Goal: Check status: Check status

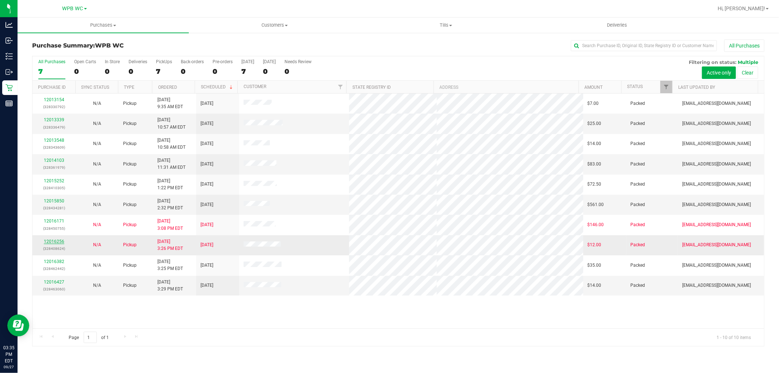
click at [54, 239] on link "12016256" at bounding box center [54, 241] width 20 height 5
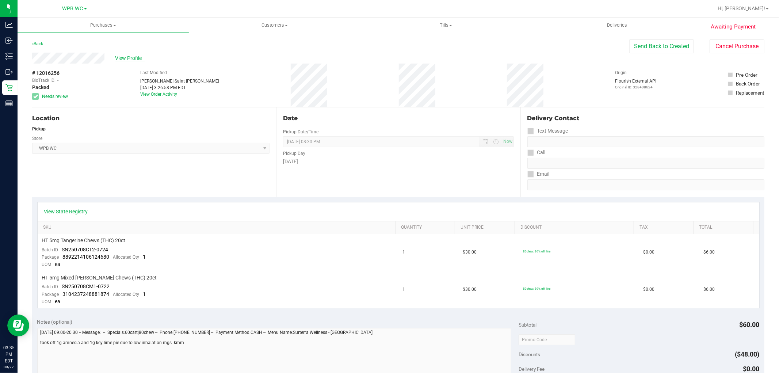
click at [137, 57] on span "View Profile" at bounding box center [129, 58] width 29 height 8
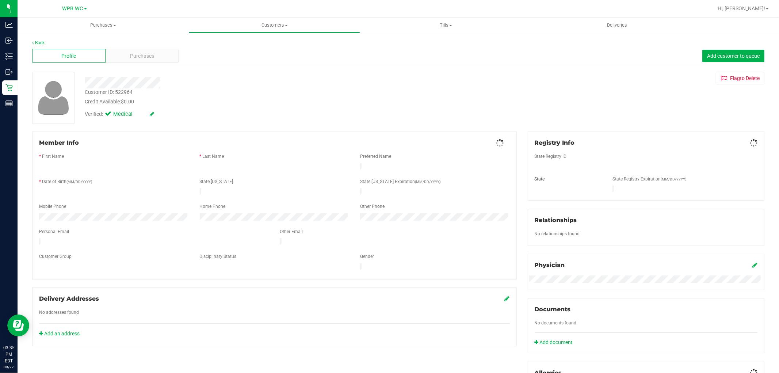
click at [125, 57] on div "Purchases" at bounding box center [142, 56] width 73 height 14
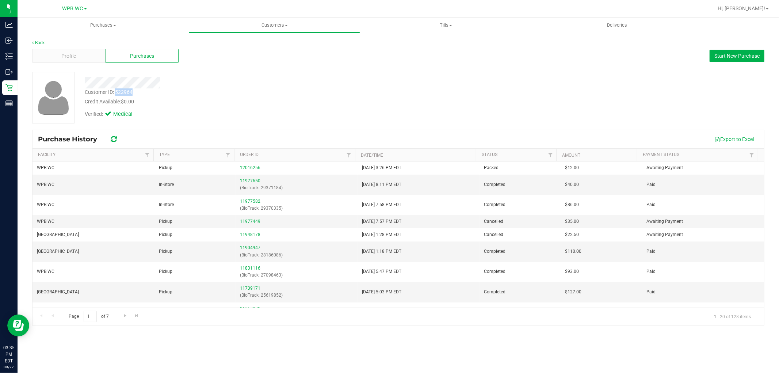
drag, startPoint x: 116, startPoint y: 92, endPoint x: 133, endPoint y: 91, distance: 16.8
click at [133, 91] on div "Customer ID: 522964 Credit Available: $0.00" at bounding box center [265, 96] width 372 height 17
copy div "522964"
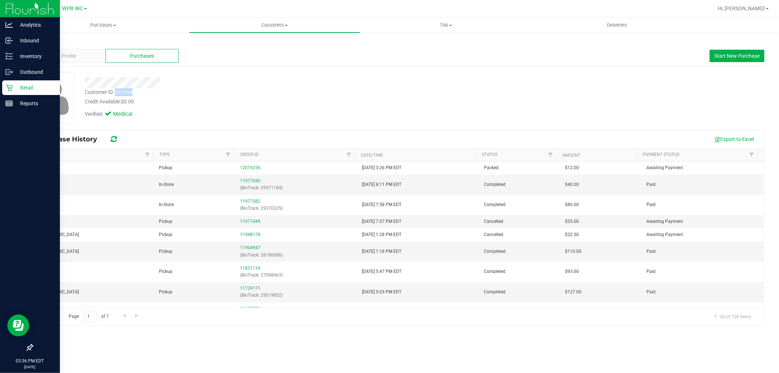
click at [5, 84] on icon at bounding box center [8, 87] width 7 height 7
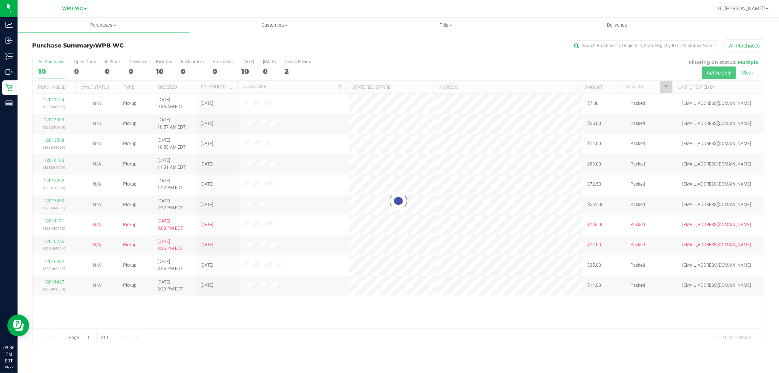
click at [56, 219] on div at bounding box center [398, 201] width 731 height 290
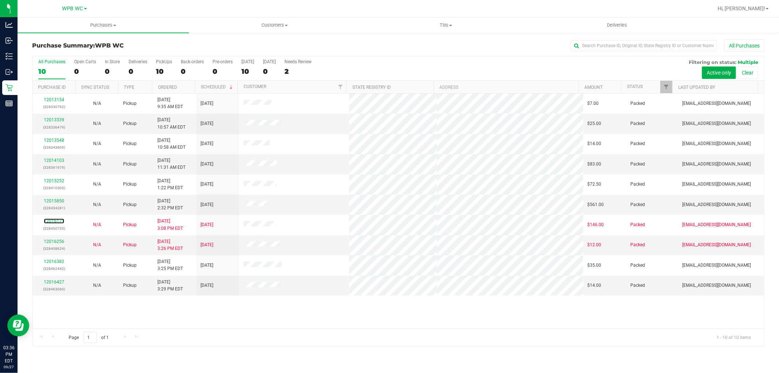
click at [56, 221] on link "12016171" at bounding box center [54, 220] width 20 height 5
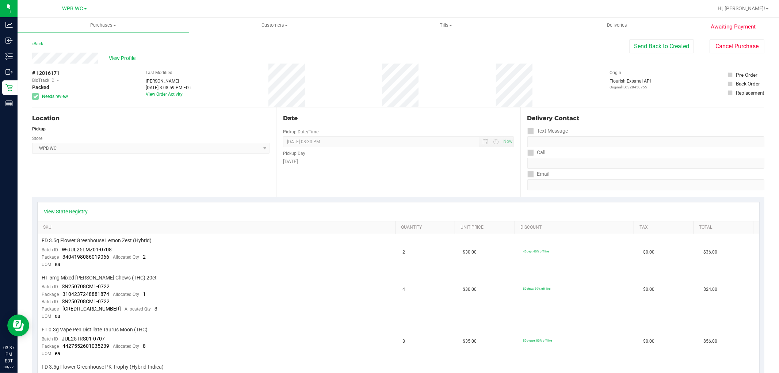
click at [80, 215] on link "View State Registry" at bounding box center [66, 211] width 44 height 7
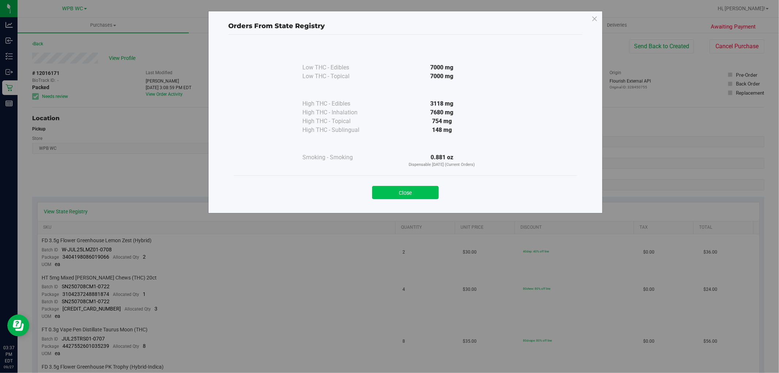
click at [431, 194] on button "Close" at bounding box center [405, 192] width 66 height 13
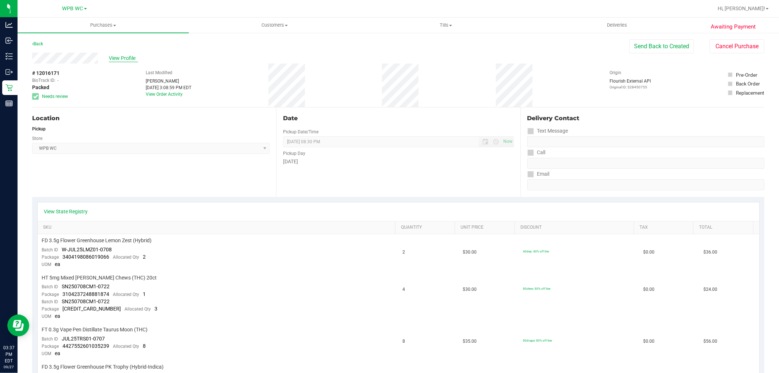
click at [127, 57] on span "View Profile" at bounding box center [123, 58] width 29 height 8
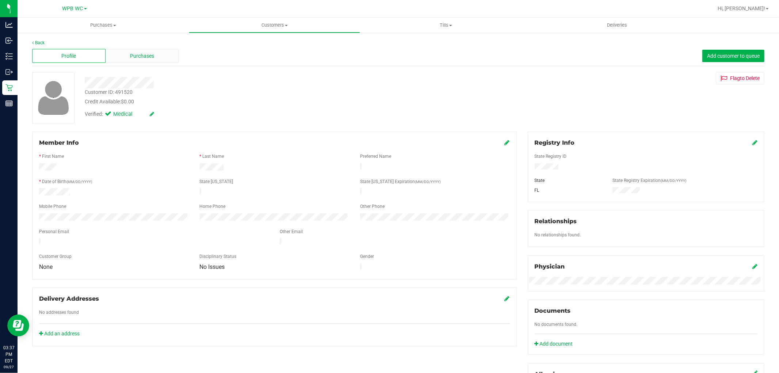
click at [127, 55] on div "Purchases" at bounding box center [142, 56] width 73 height 14
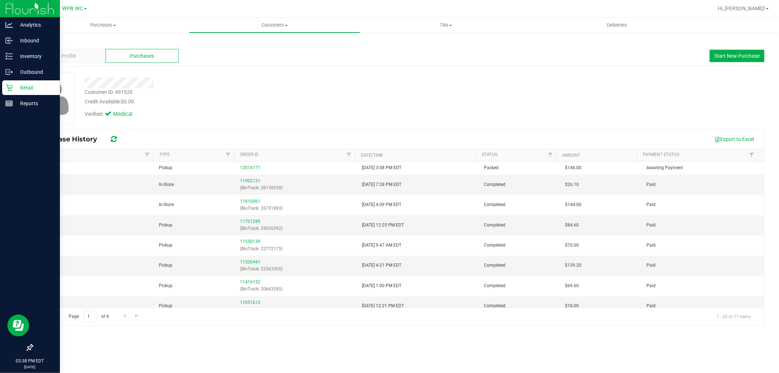
click at [16, 84] on p "Retail" at bounding box center [35, 87] width 44 height 9
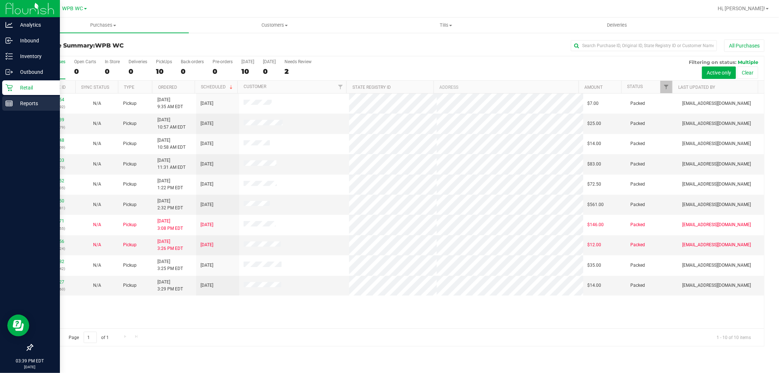
click at [21, 106] on p "Reports" at bounding box center [35, 103] width 44 height 9
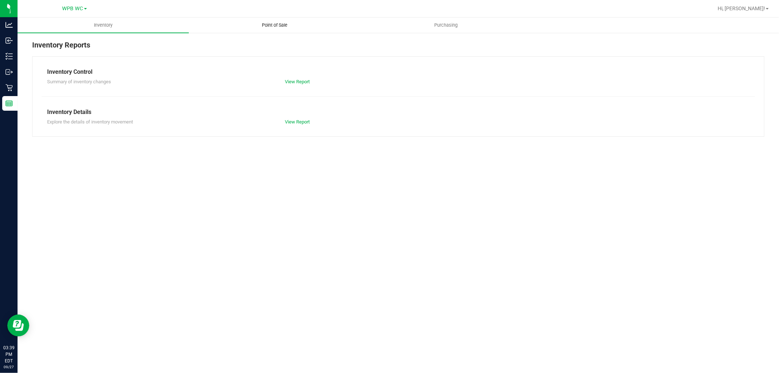
click at [270, 25] on span "Point of Sale" at bounding box center [274, 25] width 45 height 7
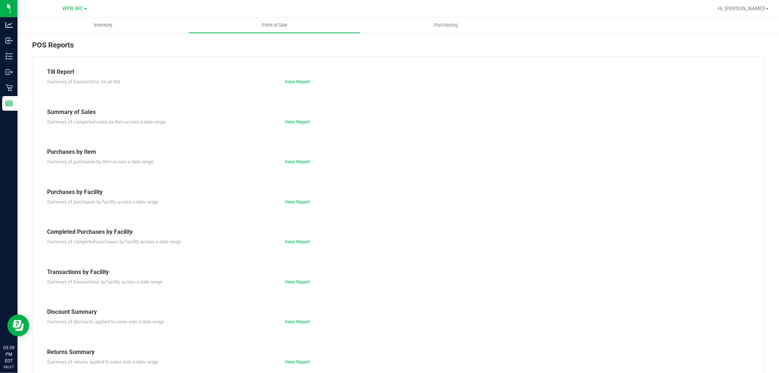
click at [296, 238] on div "Summary of completed purchases by facility across a date range View Report" at bounding box center [398, 240] width 713 height 9
click at [296, 239] on link "View Report" at bounding box center [297, 241] width 25 height 5
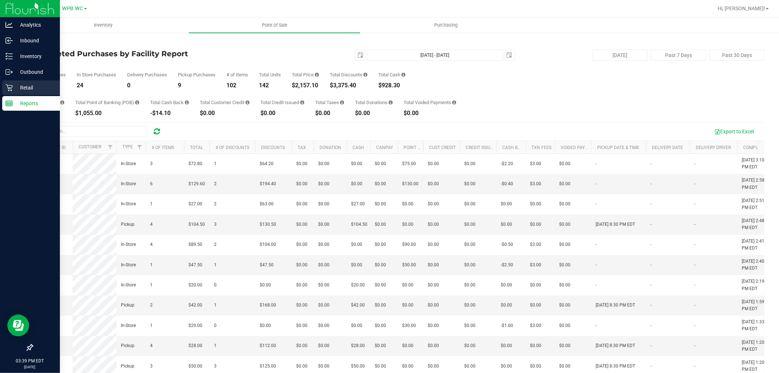
click at [13, 88] on p "Retail" at bounding box center [35, 87] width 44 height 9
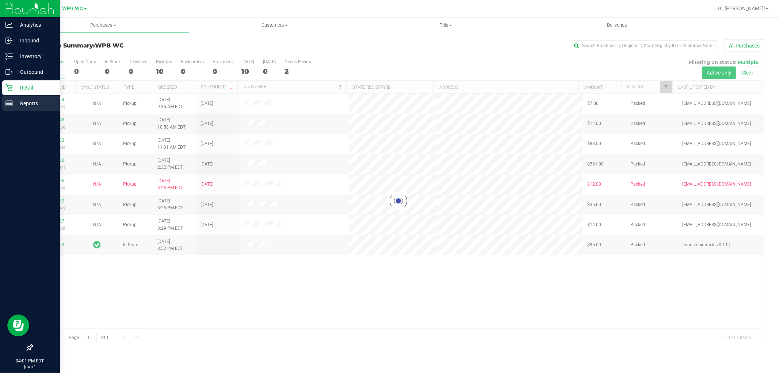
click at [5, 102] on icon at bounding box center [8, 103] width 7 height 7
click at [15, 99] on p "Reports" at bounding box center [35, 103] width 44 height 9
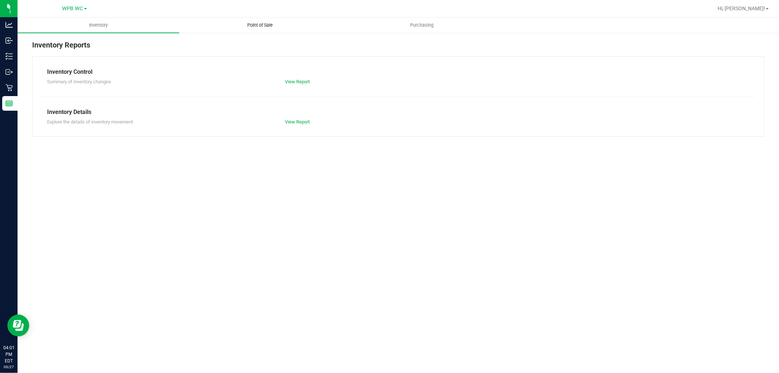
click at [252, 27] on span "Point of Sale" at bounding box center [260, 25] width 45 height 7
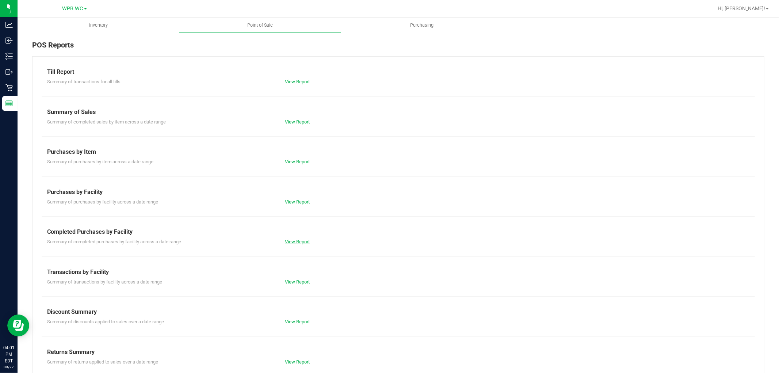
click at [295, 242] on link "View Report" at bounding box center [297, 241] width 25 height 5
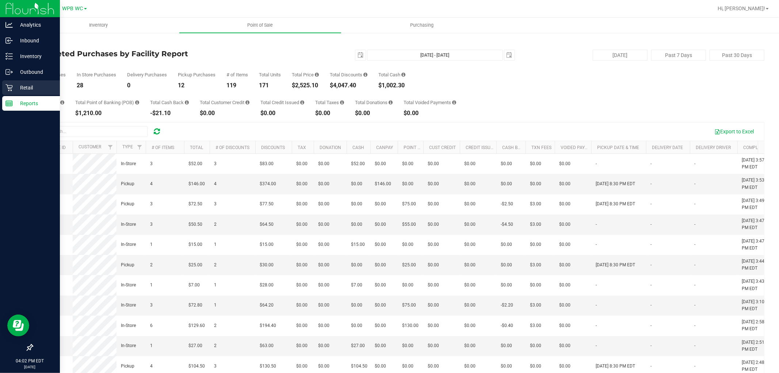
click at [24, 93] on div "Retail" at bounding box center [31, 87] width 58 height 15
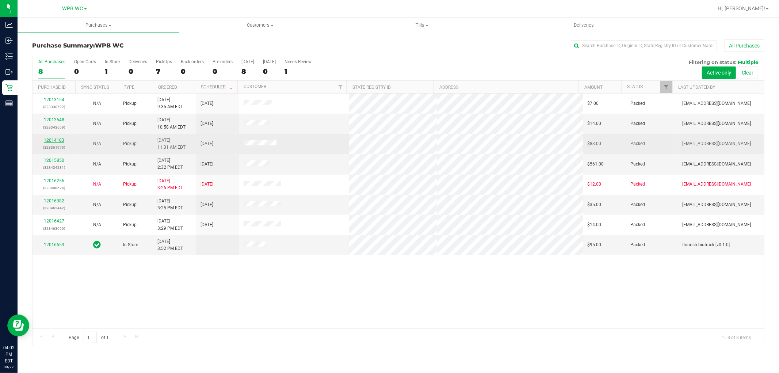
click at [49, 140] on link "12014103" at bounding box center [54, 140] width 20 height 5
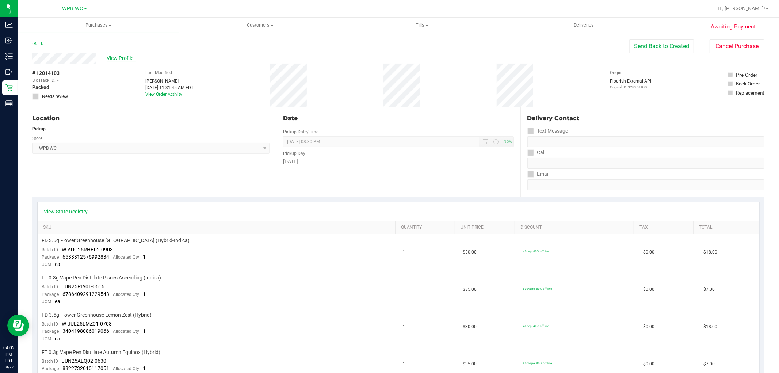
click at [120, 60] on span "View Profile" at bounding box center [121, 58] width 29 height 8
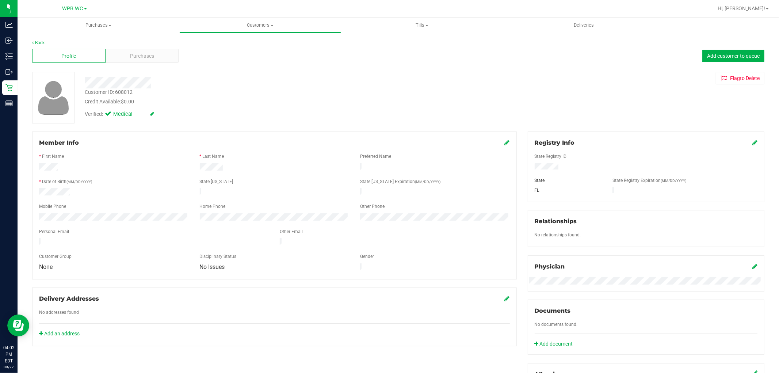
click at [120, 60] on div "Purchases" at bounding box center [142, 56] width 73 height 14
